Goal: Information Seeking & Learning: Learn about a topic

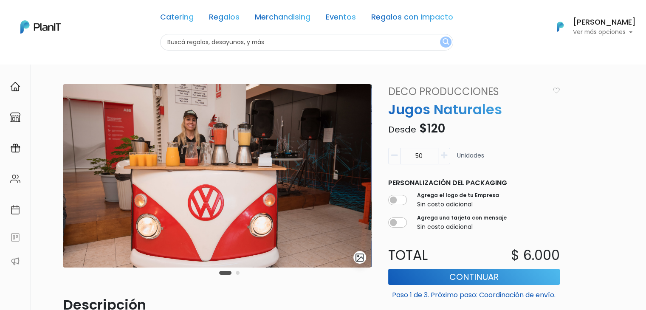
click at [411, 92] on link "Deco Producciones" at bounding box center [466, 91] width 166 height 15
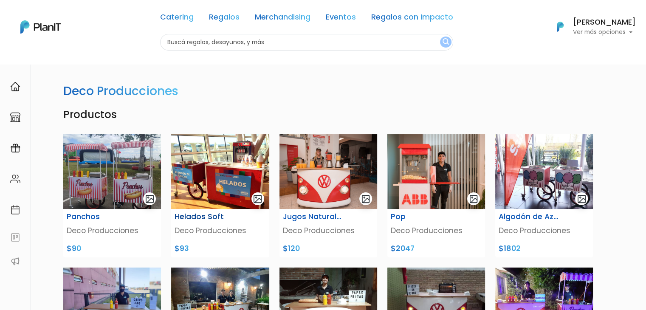
click at [206, 180] on img at bounding box center [220, 171] width 98 height 75
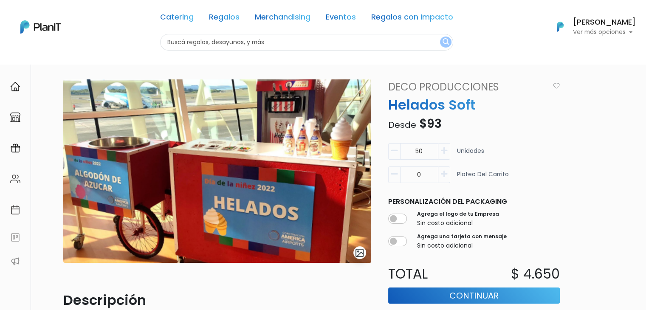
scroll to position [1, 0]
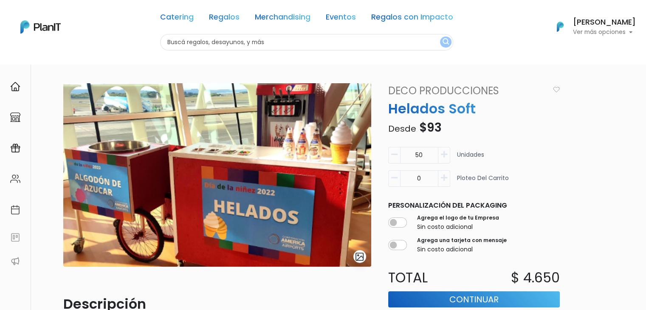
click at [645, 83] on html "Catering Regalos Merchandising Eventos Regalos con Impacto Catering Regalos Mer…" at bounding box center [323, 154] width 646 height 310
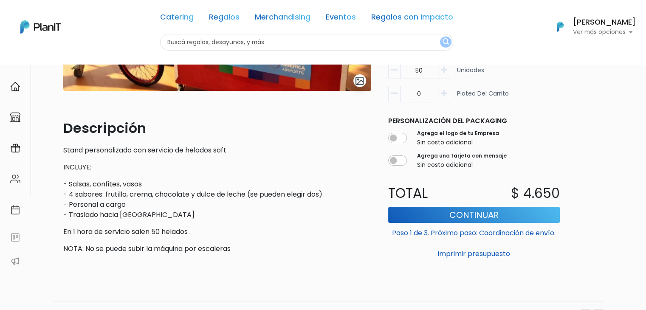
scroll to position [179, 0]
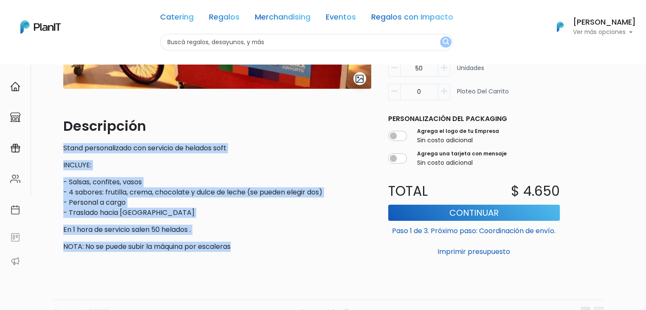
drag, startPoint x: 54, startPoint y: 148, endPoint x: 238, endPoint y: 248, distance: 209.0
click at [238, 248] on div "slide 1 of 1 Descripción Stand personalizado con servicio de helados soft INCLU…" at bounding box center [323, 117] width 560 height 465
copy div "Stand personalizado con servicio de helados soft INCLUYE: - Salsas, confites, v…"
